Goal: Task Accomplishment & Management: Use online tool/utility

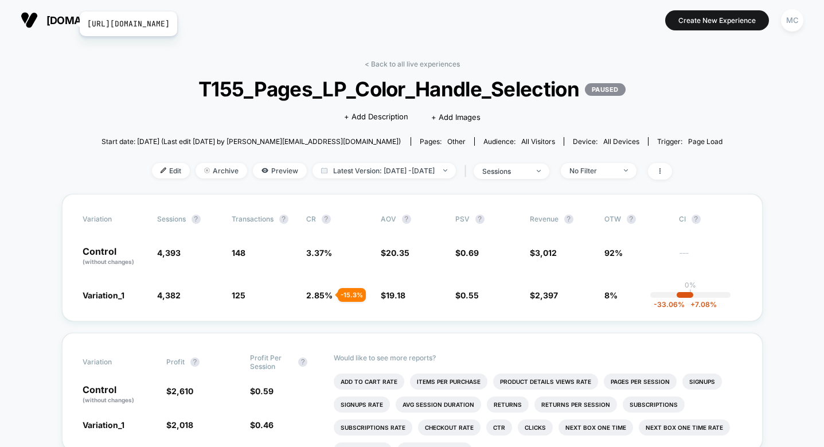
click at [72, 24] on span "[DOMAIN_NAME]" at bounding box center [87, 20] width 83 height 12
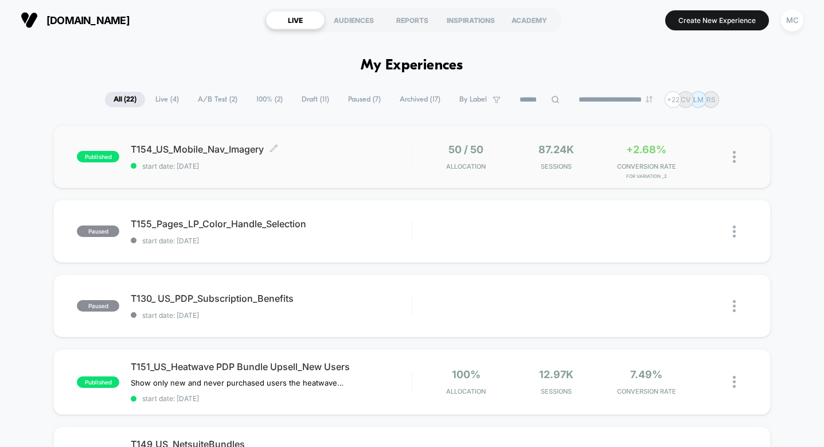
click at [378, 150] on span "T154_US_Mobile_Nav_Imagery Click to edit experience details" at bounding box center [271, 148] width 280 height 11
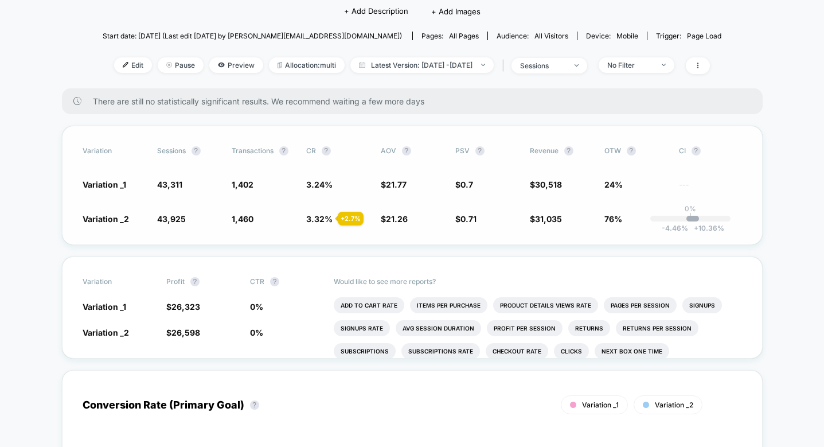
scroll to position [112, 0]
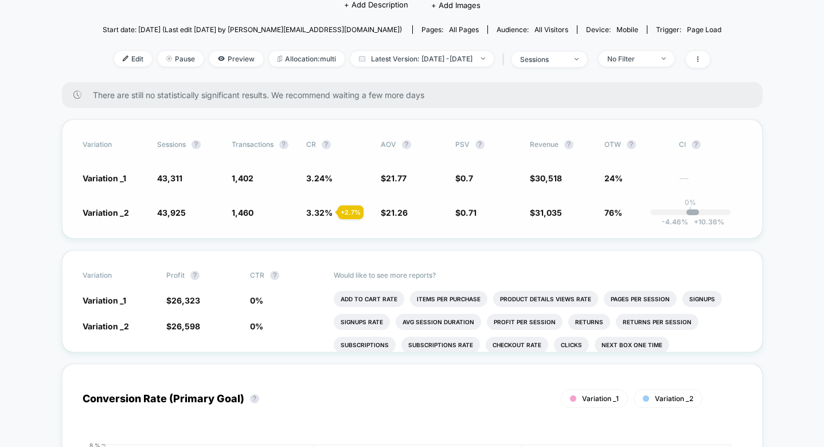
click at [244, 174] on span "1,402" at bounding box center [243, 178] width 22 height 10
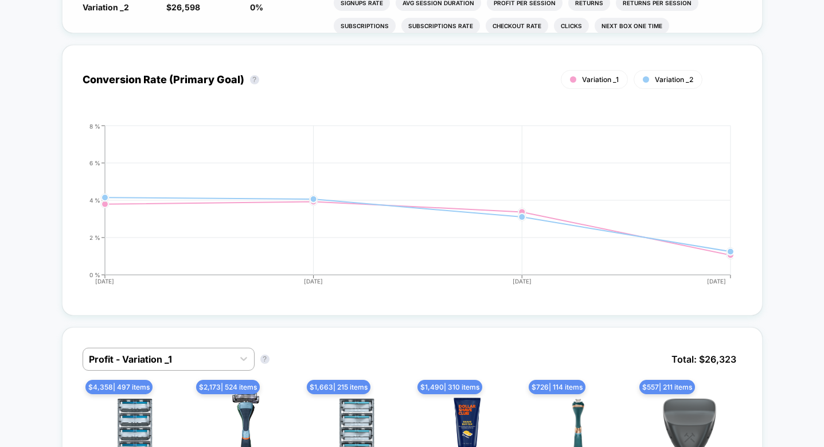
scroll to position [0, 0]
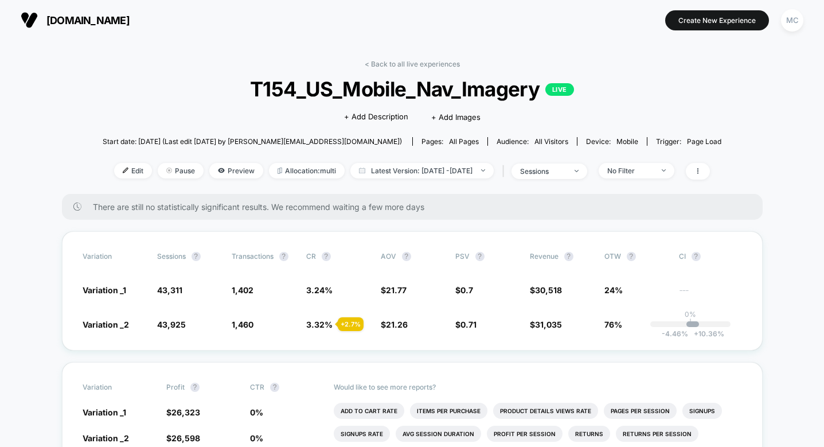
click at [558, 114] on div "Click to edit experience details + Add Description + Add Images" at bounding box center [411, 116] width 371 height 30
click at [217, 112] on div "< Back to all live experiences T154_US_Mobile_Nav_Imagery LIVE Click to edit ex…" at bounding box center [412, 127] width 618 height 134
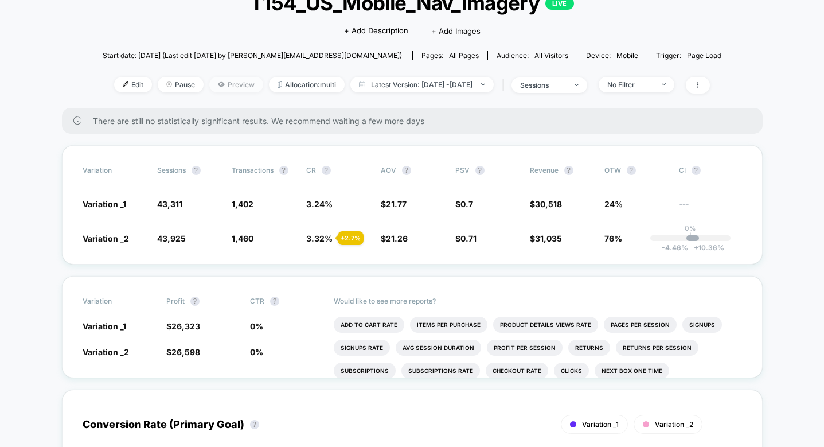
click at [213, 87] on span "Preview" at bounding box center [236, 84] width 54 height 15
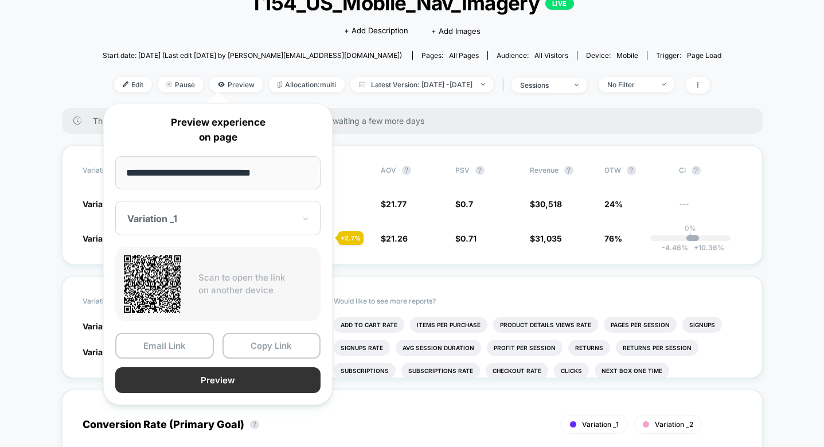
click at [232, 374] on button "Preview" at bounding box center [217, 380] width 205 height 26
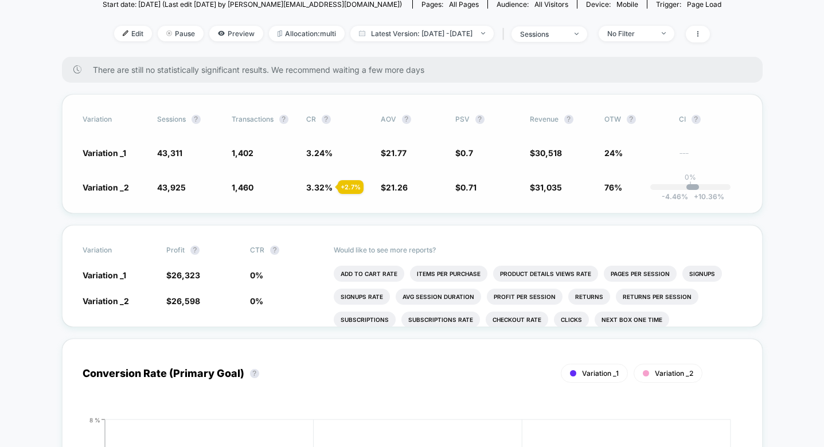
scroll to position [113, 0]
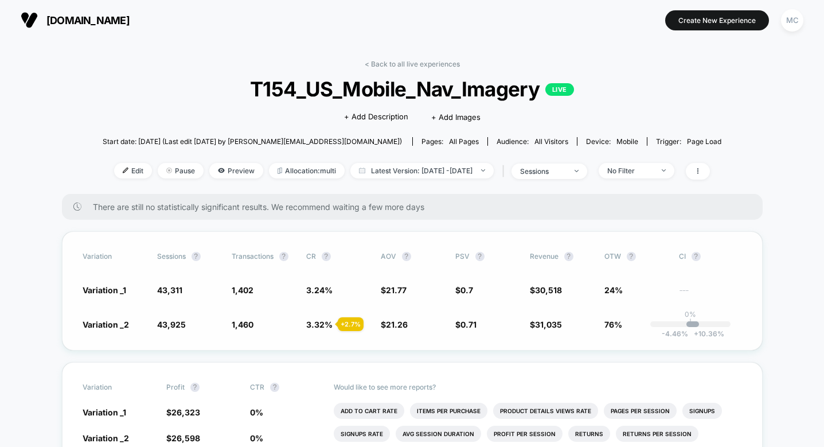
scroll to position [24, 0]
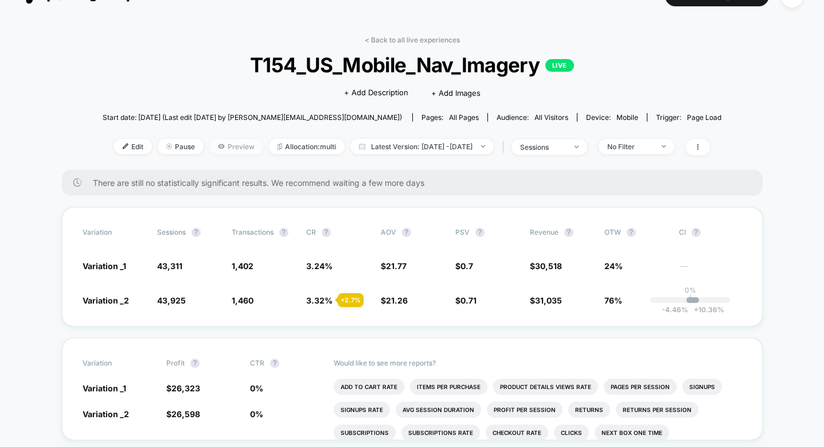
click at [222, 148] on span "Preview" at bounding box center [236, 146] width 54 height 15
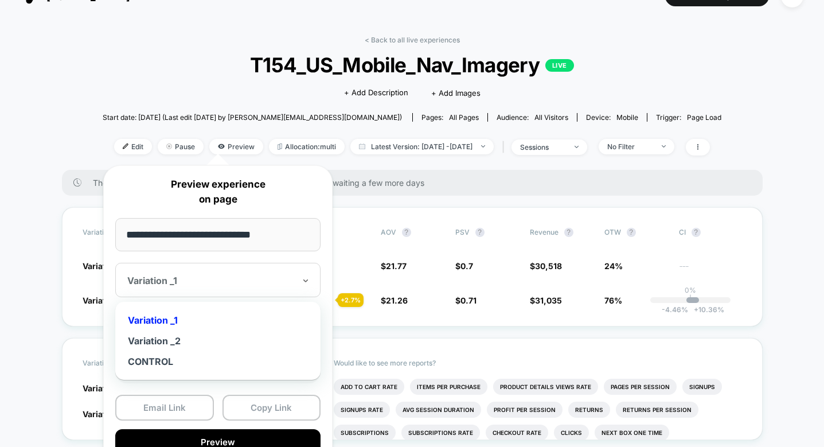
click at [254, 285] on div "Variation _1" at bounding box center [211, 280] width 170 height 14
click at [242, 344] on div "Variation _2" at bounding box center [218, 340] width 194 height 21
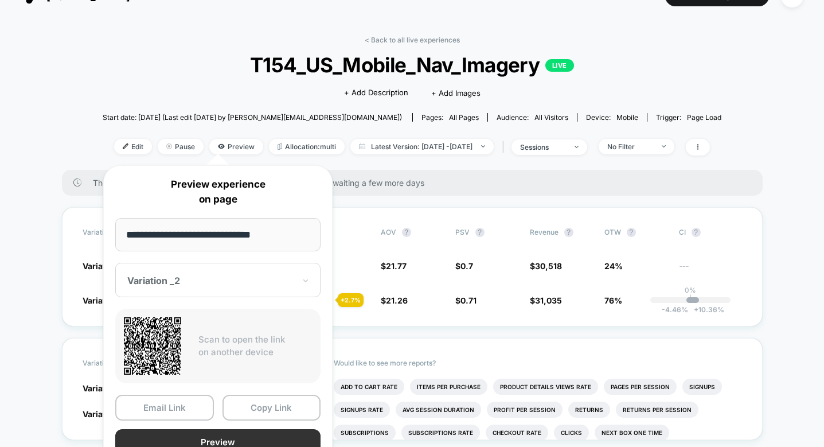
click at [236, 443] on button "Preview" at bounding box center [217, 442] width 205 height 26
